Goal: Transaction & Acquisition: Purchase product/service

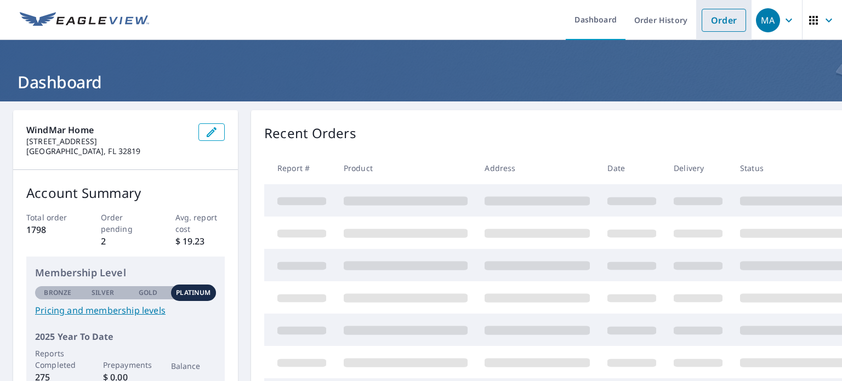
click at [717, 33] on li "Order" at bounding box center [723, 20] width 55 height 40
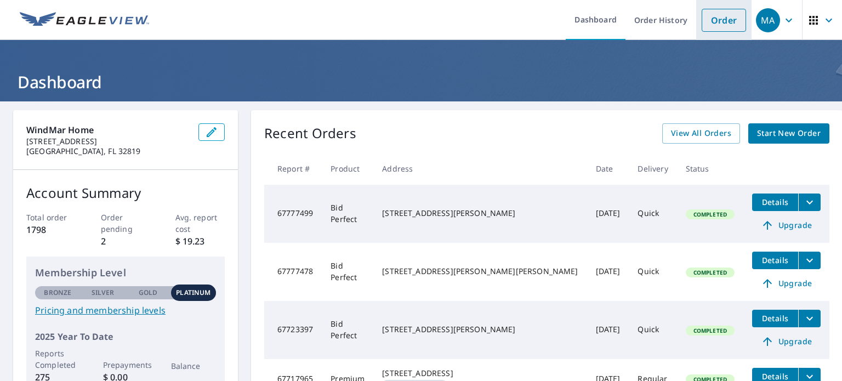
click at [705, 16] on link "Order" at bounding box center [724, 20] width 44 height 23
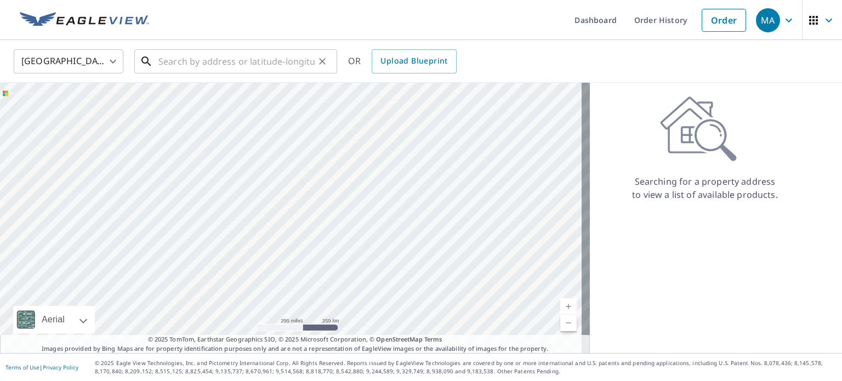
click at [277, 63] on input "text" at bounding box center [236, 61] width 156 height 31
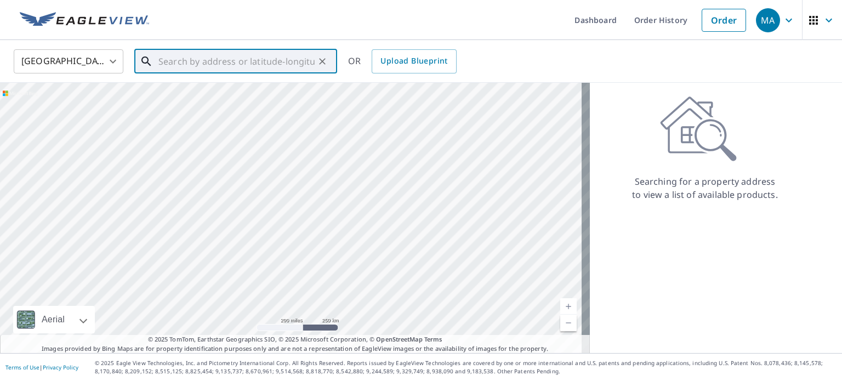
paste input "[US_STATE] [PERSON_NAME]"
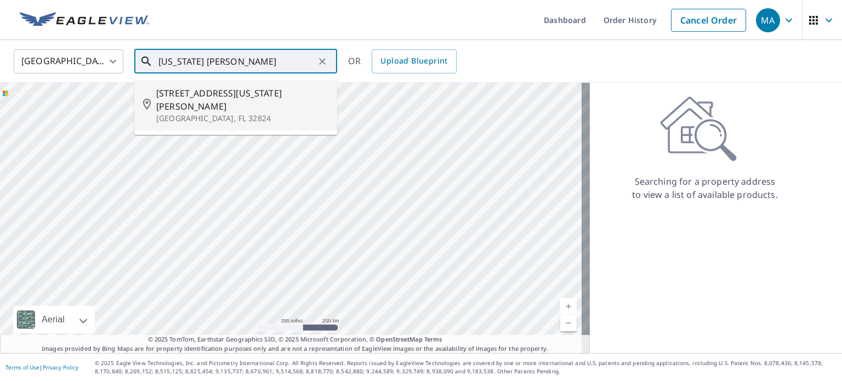
click at [239, 94] on span "[STREET_ADDRESS][US_STATE][PERSON_NAME]" at bounding box center [242, 100] width 172 height 26
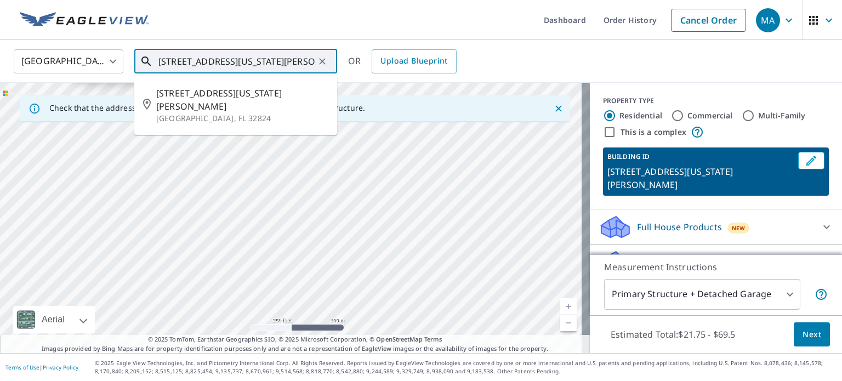
click at [204, 57] on input "[STREET_ADDRESS][US_STATE][PERSON_NAME]" at bounding box center [236, 61] width 156 height 31
paste input "[STREET_ADDRESS][US_STATE][PERSON_NAME],"
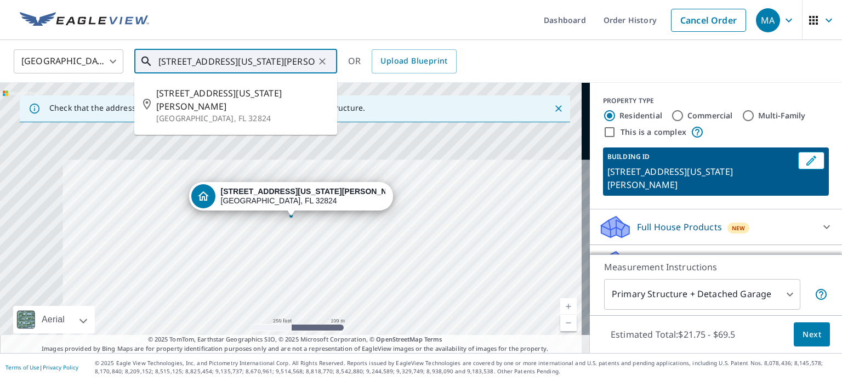
scroll to position [0, 20]
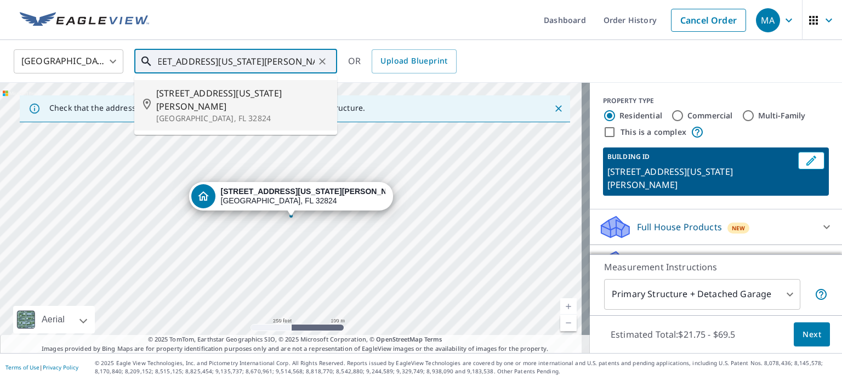
click at [235, 113] on p "[GEOGRAPHIC_DATA], FL 32824" at bounding box center [242, 118] width 172 height 11
type input "[STREET_ADDRESS][US_STATE][PERSON_NAME]"
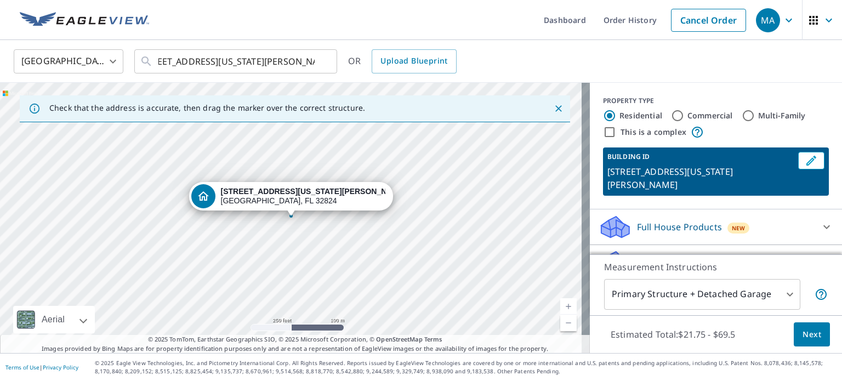
scroll to position [0, 0]
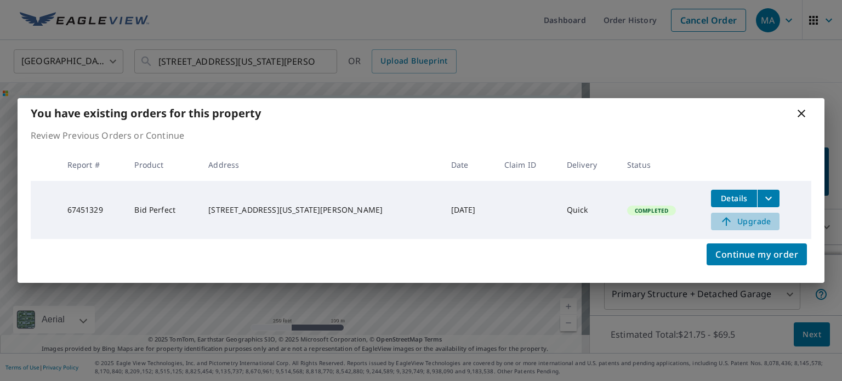
click at [730, 225] on span "Upgrade" at bounding box center [745, 221] width 55 height 13
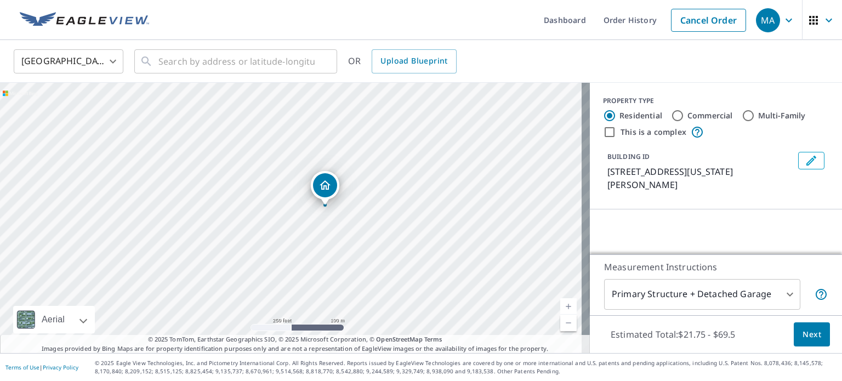
click at [401, 179] on div "[STREET_ADDRESS][US_STATE][PERSON_NAME]" at bounding box center [295, 218] width 590 height 270
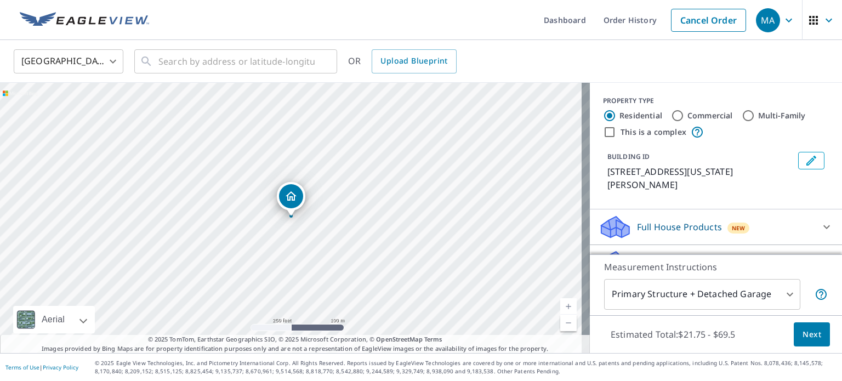
click at [328, 181] on div "[STREET_ADDRESS][US_STATE][PERSON_NAME]" at bounding box center [295, 218] width 590 height 270
click at [294, 194] on icon "Dropped pin, building 1, Residential property, 13522 Texas Woods Cir Orlando, F…" at bounding box center [291, 196] width 13 height 13
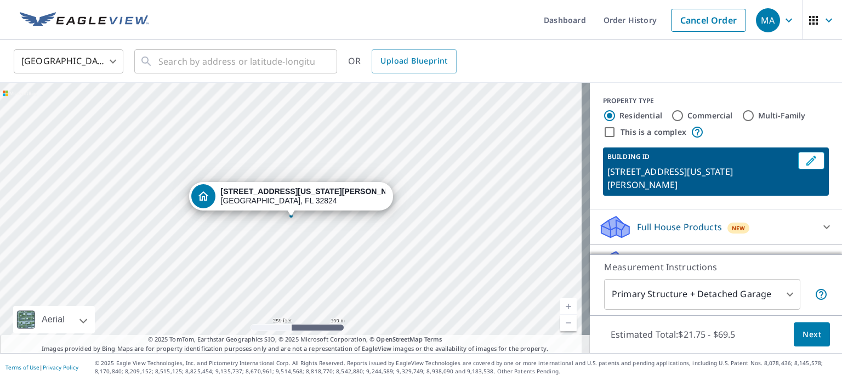
click at [294, 194] on strong "[STREET_ADDRESS][US_STATE][PERSON_NAME]" at bounding box center [314, 191] width 186 height 9
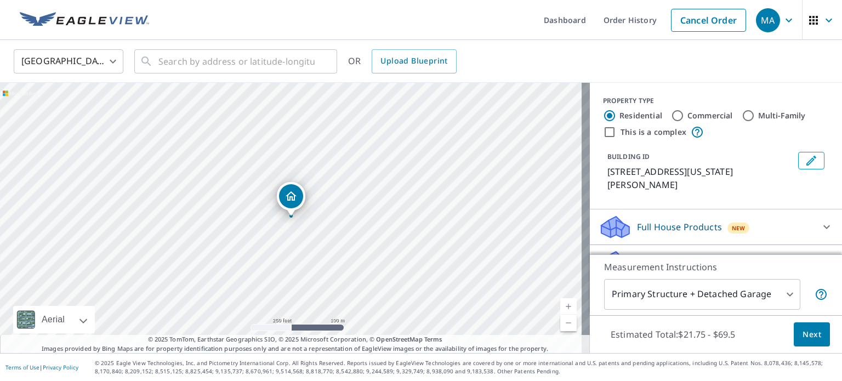
click at [294, 194] on icon "Dropped pin, building 1, Residential property, 13522 Texas Woods Cir Orlando, F…" at bounding box center [291, 196] width 13 height 13
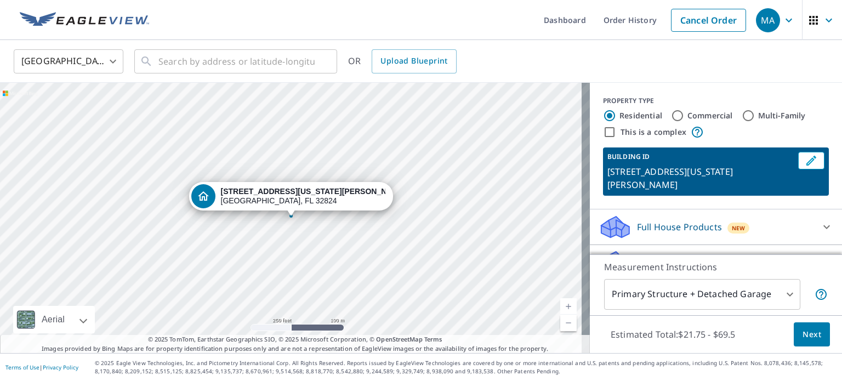
click at [294, 194] on strong "[STREET_ADDRESS][US_STATE][PERSON_NAME]" at bounding box center [314, 191] width 186 height 9
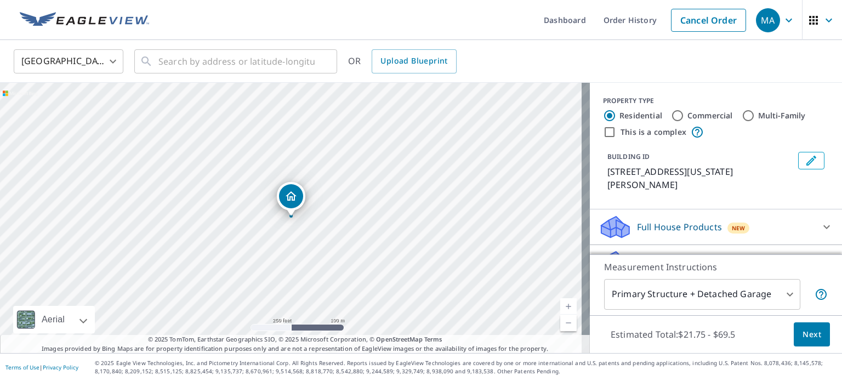
click at [294, 194] on icon "Dropped pin, building 1, Residential property, 13522 Texas Woods Cir Orlando, F…" at bounding box center [291, 196] width 13 height 13
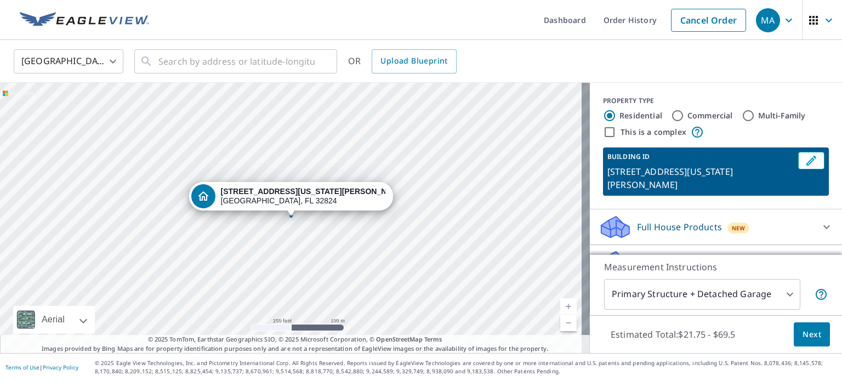
click at [294, 194] on strong "[STREET_ADDRESS][US_STATE][PERSON_NAME]" at bounding box center [314, 191] width 186 height 9
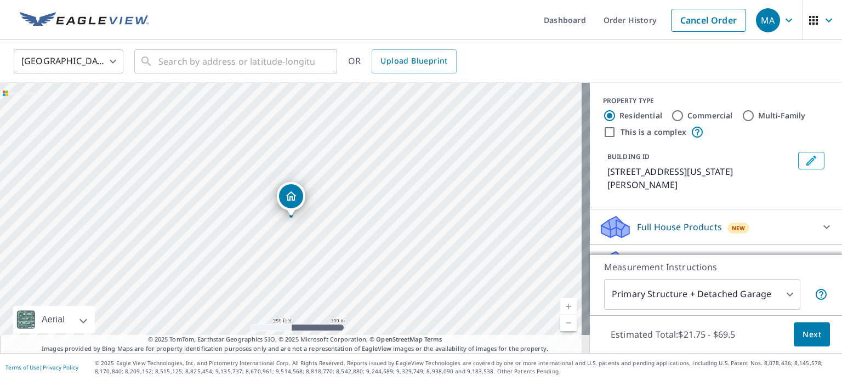
click at [294, 194] on icon "Dropped pin, building 1, Residential property, 13522 Texas Woods Cir Orlando, F…" at bounding box center [291, 196] width 13 height 13
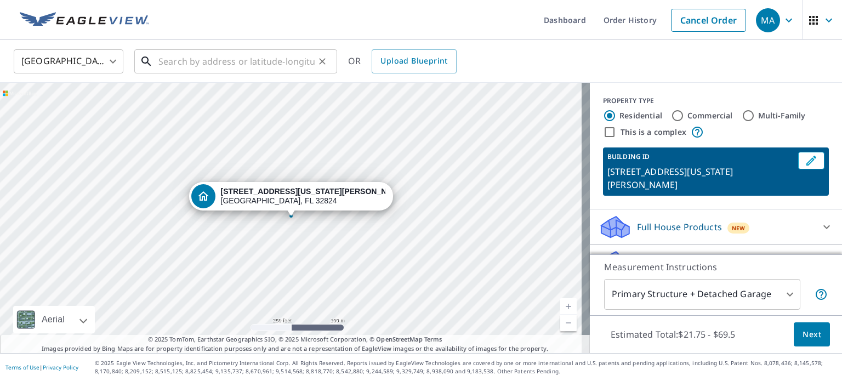
click at [267, 65] on input "text" at bounding box center [236, 61] width 156 height 31
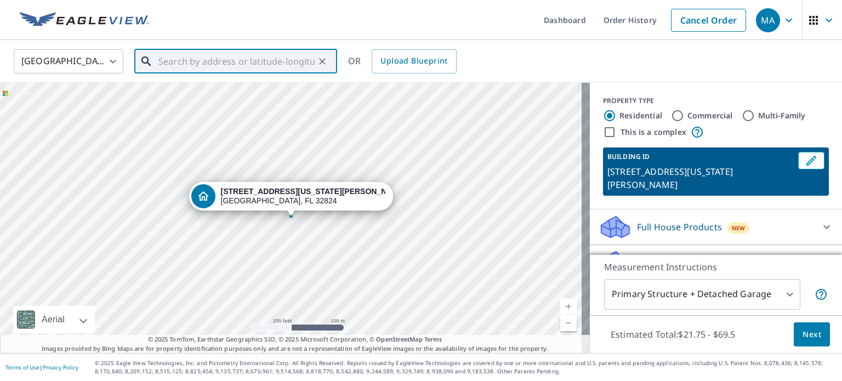
paste input "[STREET_ADDRESS][US_STATE][PERSON_NAME]"
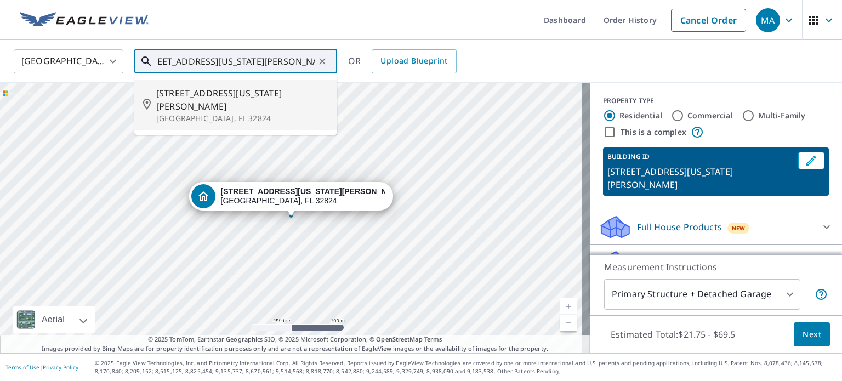
click at [224, 113] on p "[GEOGRAPHIC_DATA], FL 32824" at bounding box center [242, 118] width 172 height 11
type input "[STREET_ADDRESS][US_STATE][PERSON_NAME]"
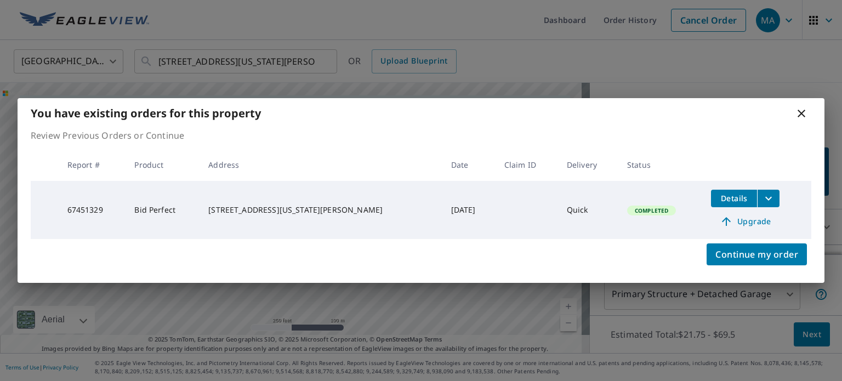
click at [762, 197] on icon "filesDropdownBtn-67451329" at bounding box center [768, 198] width 13 height 13
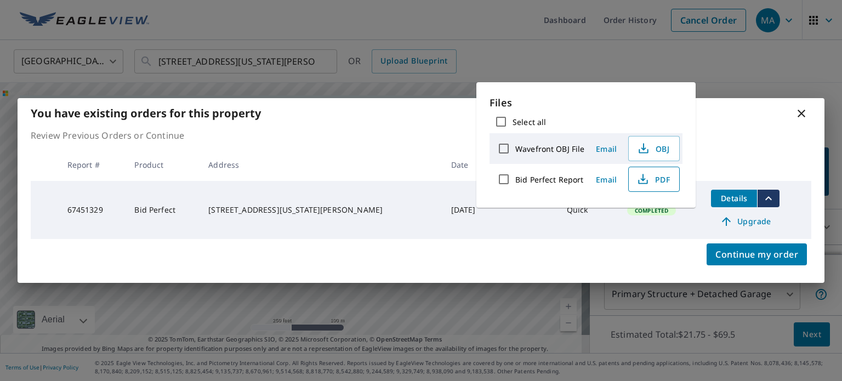
click at [663, 173] on span "PDF" at bounding box center [652, 179] width 35 height 13
click at [738, 228] on link "Upgrade" at bounding box center [745, 222] width 69 height 18
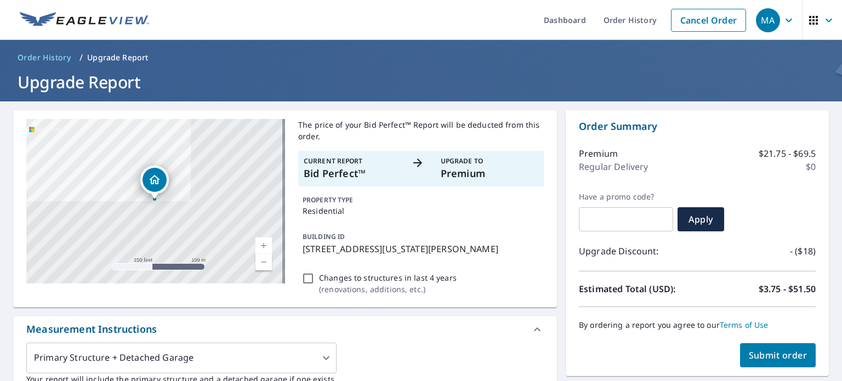
click at [319, 278] on p "Changes to structures in last 4 years" at bounding box center [388, 278] width 138 height 12
click at [315, 278] on input "Changes to structures in last 4 years ( renovations, additions, etc. )" at bounding box center [308, 278] width 13 height 13
checkbox input "true"
click at [777, 356] on span "Submit order" at bounding box center [778, 355] width 59 height 12
